Goal: Find specific page/section

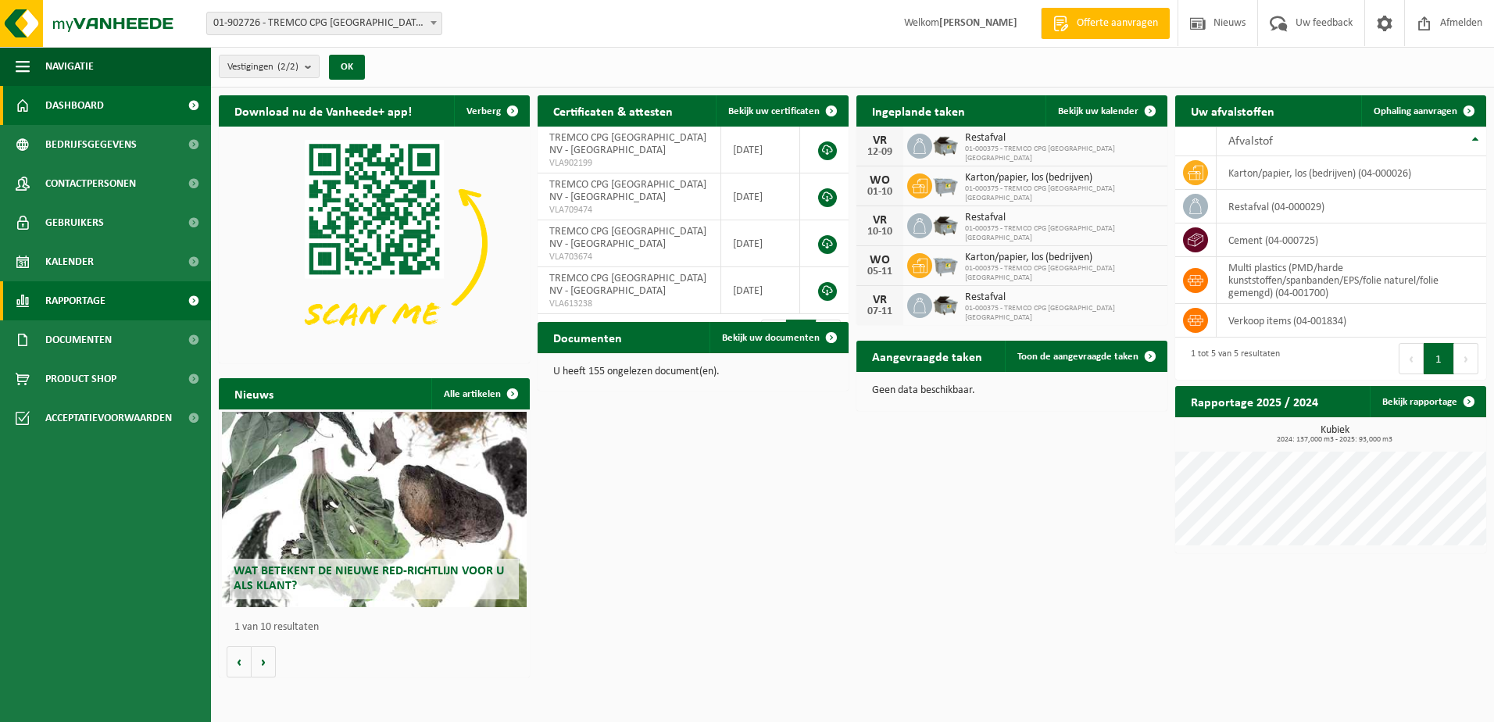
click at [130, 302] on link "Rapportage" at bounding box center [105, 300] width 211 height 39
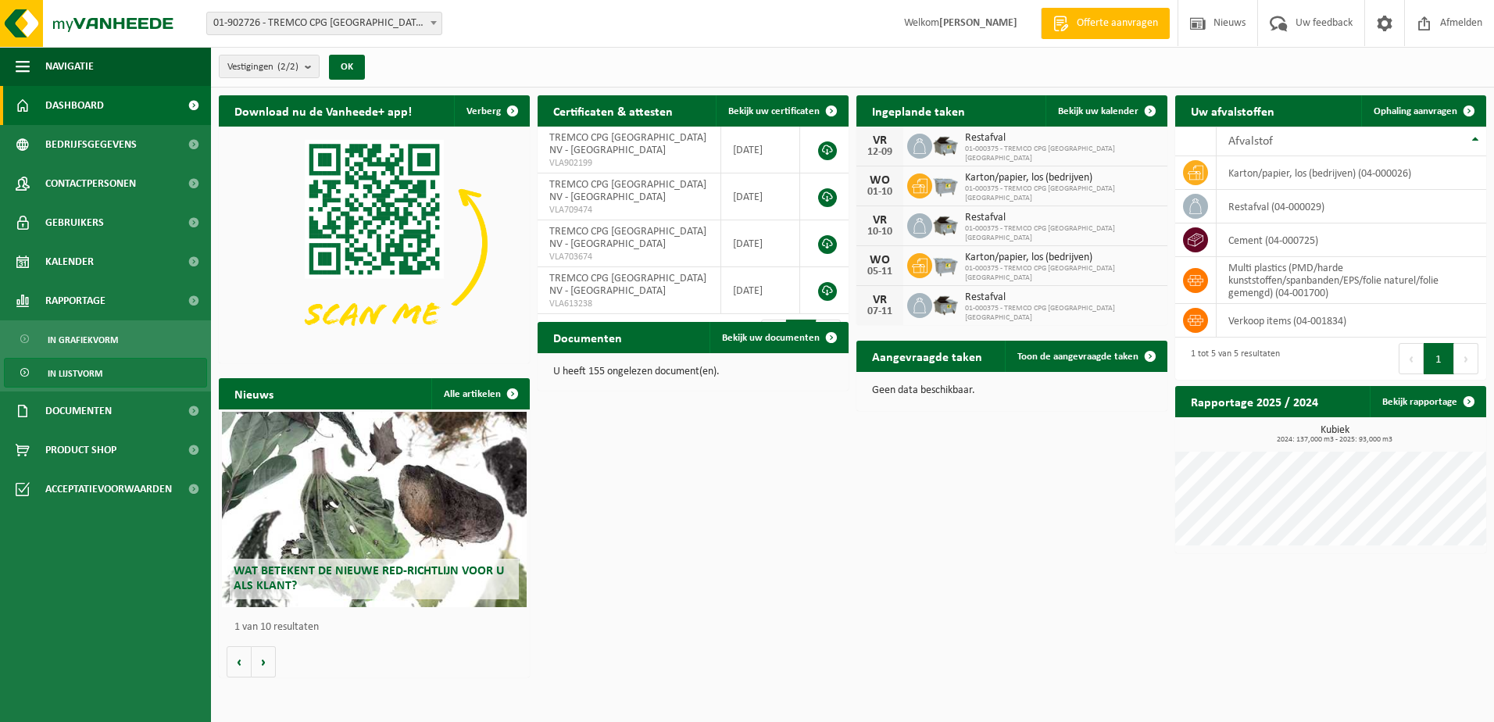
click at [155, 372] on link "In lijstvorm" at bounding box center [105, 373] width 203 height 30
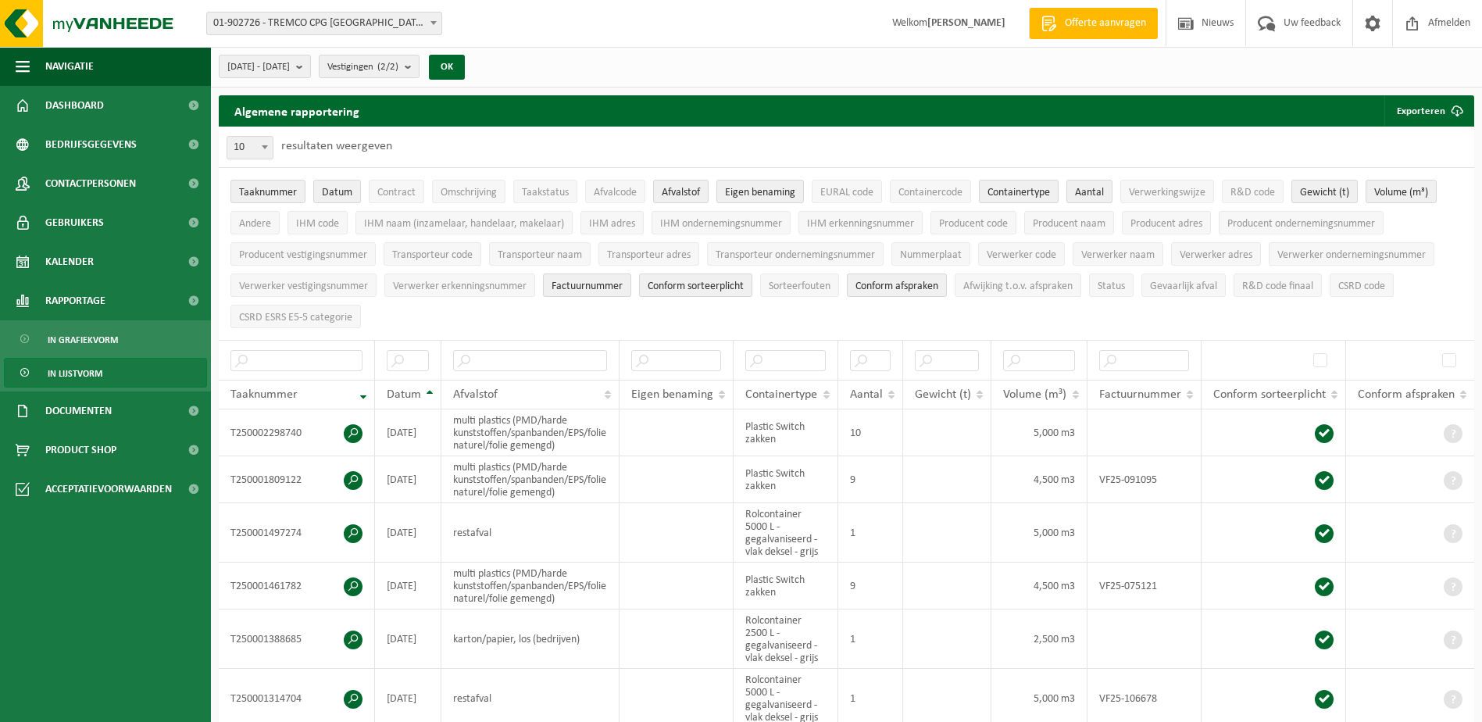
scroll to position [78, 0]
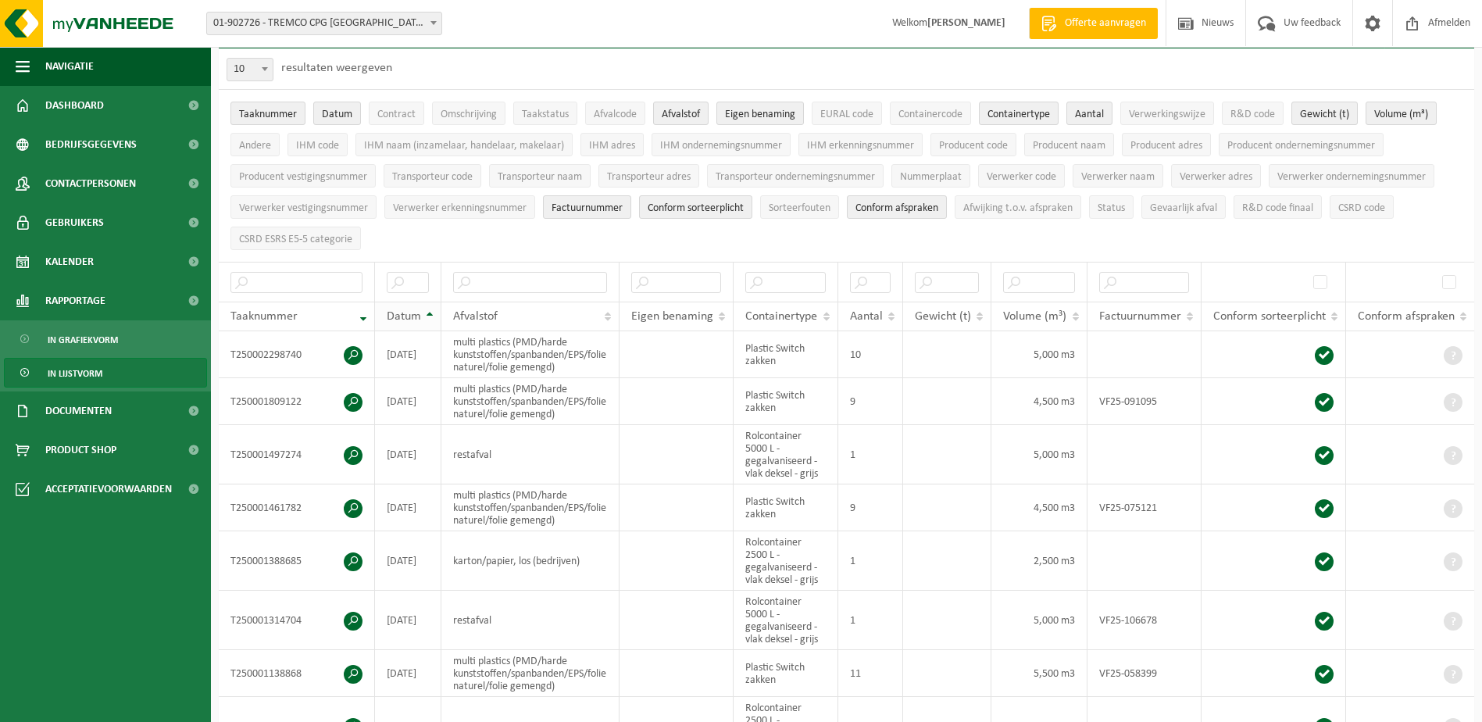
click at [431, 311] on th "Datum" at bounding box center [408, 317] width 66 height 30
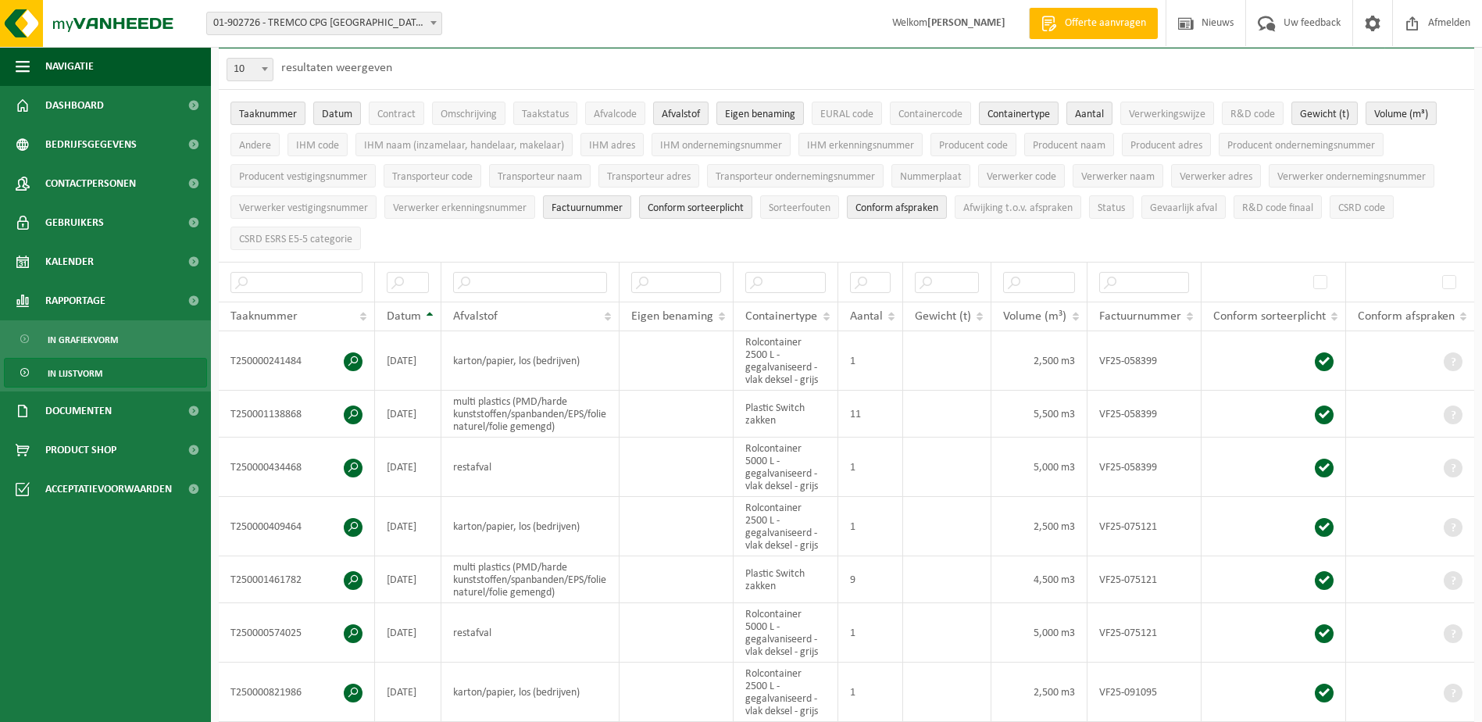
drag, startPoint x: 409, startPoint y: 232, endPoint x: 400, endPoint y: 225, distance: 11.1
click at [400, 225] on ul "Taaknummer Datum Contract Omschrijving Taakstatus Afvalcode Afvalstof Eigen ben…" at bounding box center [847, 176] width 1256 height 172
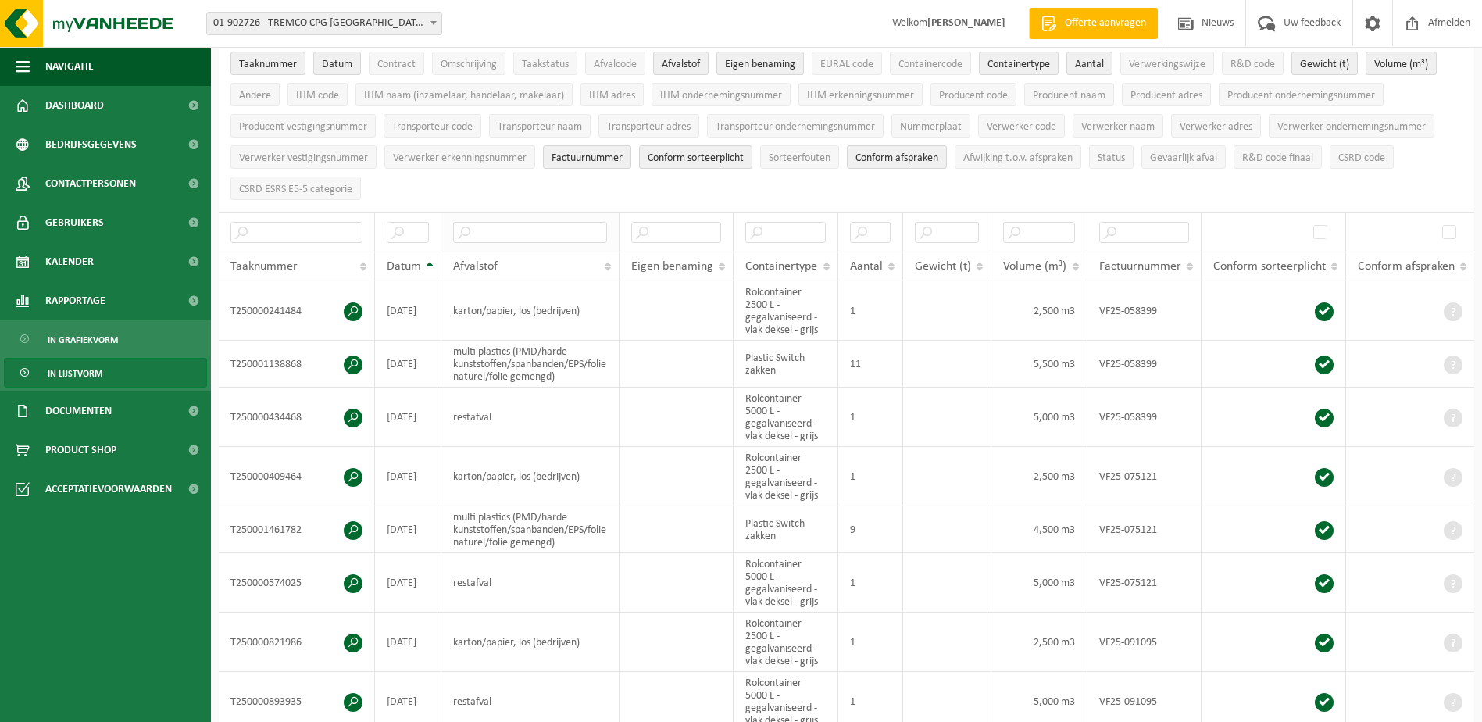
scroll to position [156, 0]
